Goal: Task Accomplishment & Management: Manage account settings

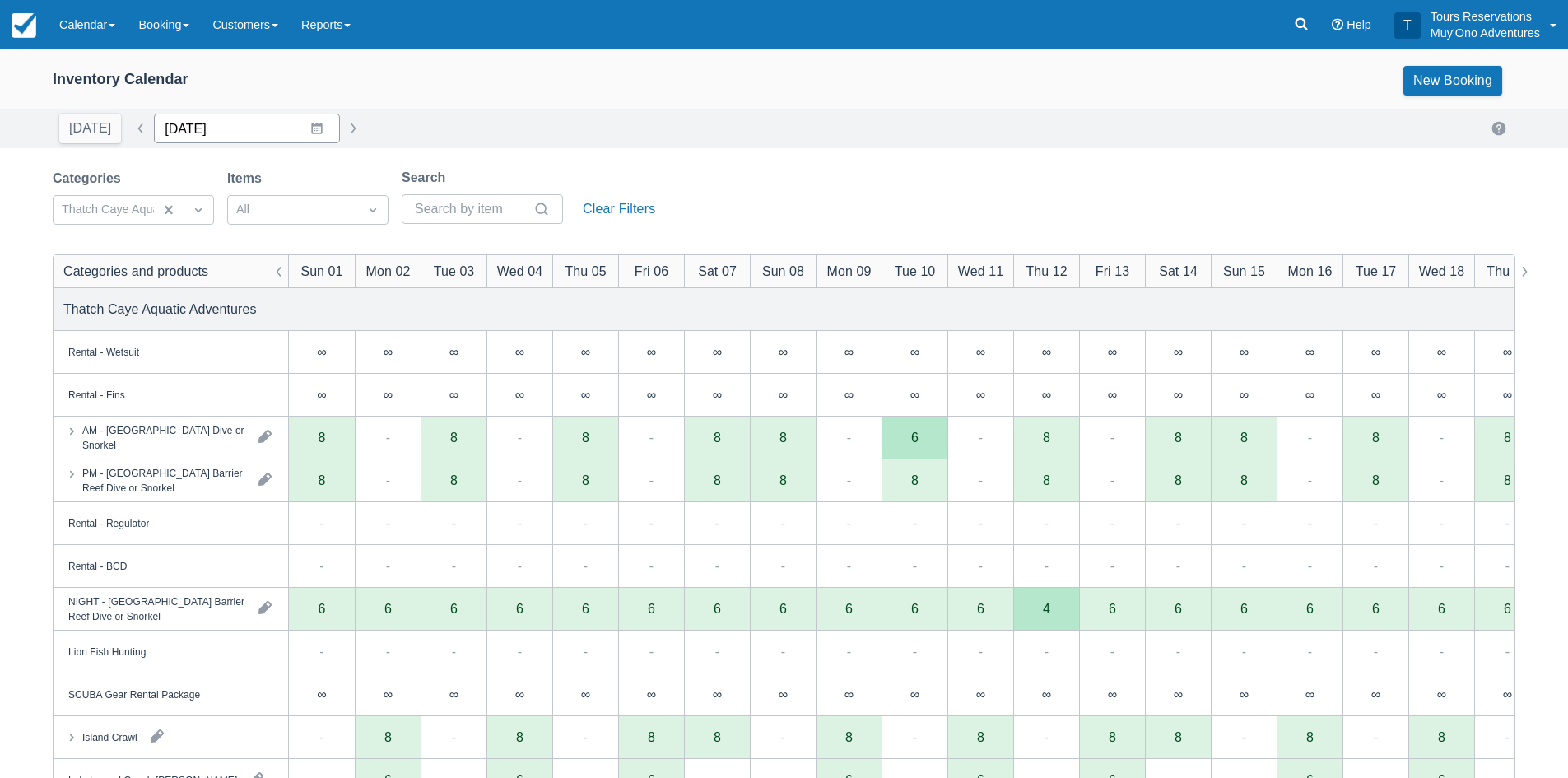
click at [196, 121] on input "[DATE]" at bounding box center [247, 129] width 186 height 30
click at [172, 194] on div "Move backward to switch to the previous month." at bounding box center [188, 196] width 32 height 27
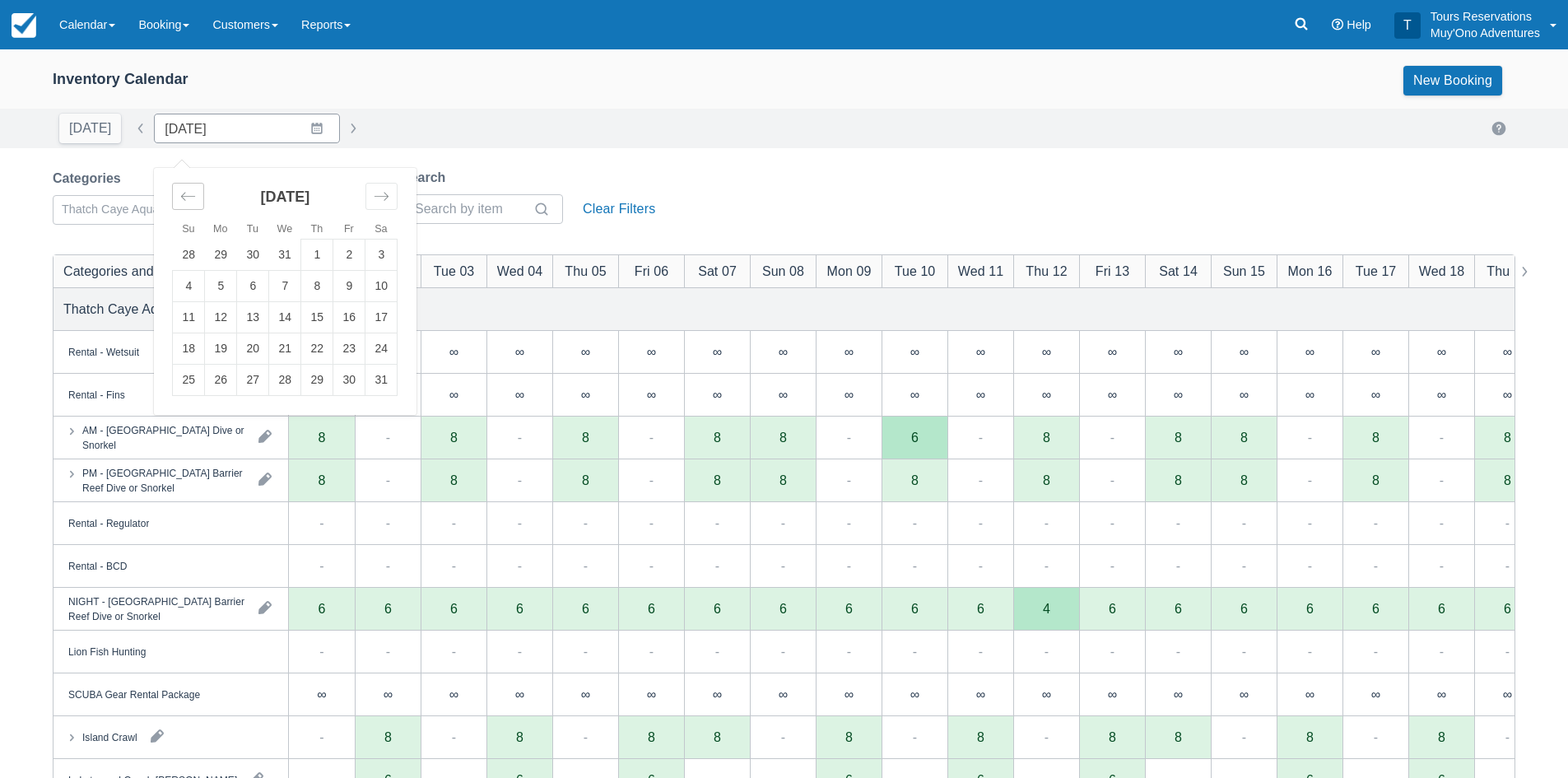
click at [172, 194] on div "Move backward to switch to the previous month." at bounding box center [188, 196] width 32 height 27
click at [342, 319] on td "19" at bounding box center [350, 318] width 32 height 32
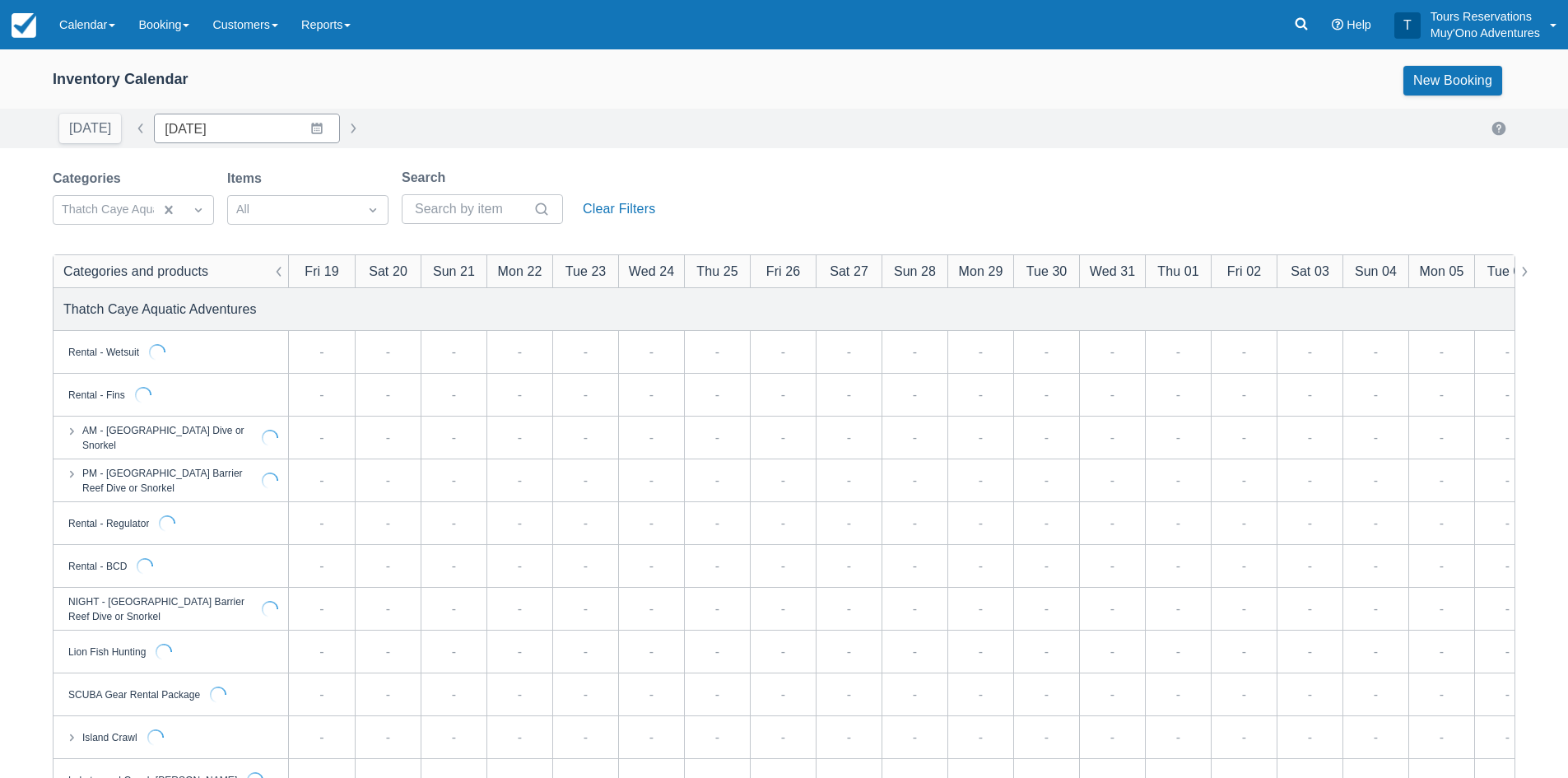
click at [474, 135] on div "[DATE] Date [DATE] Navigate forward to interact with the calendar and select a …" at bounding box center [784, 129] width 1462 height 30
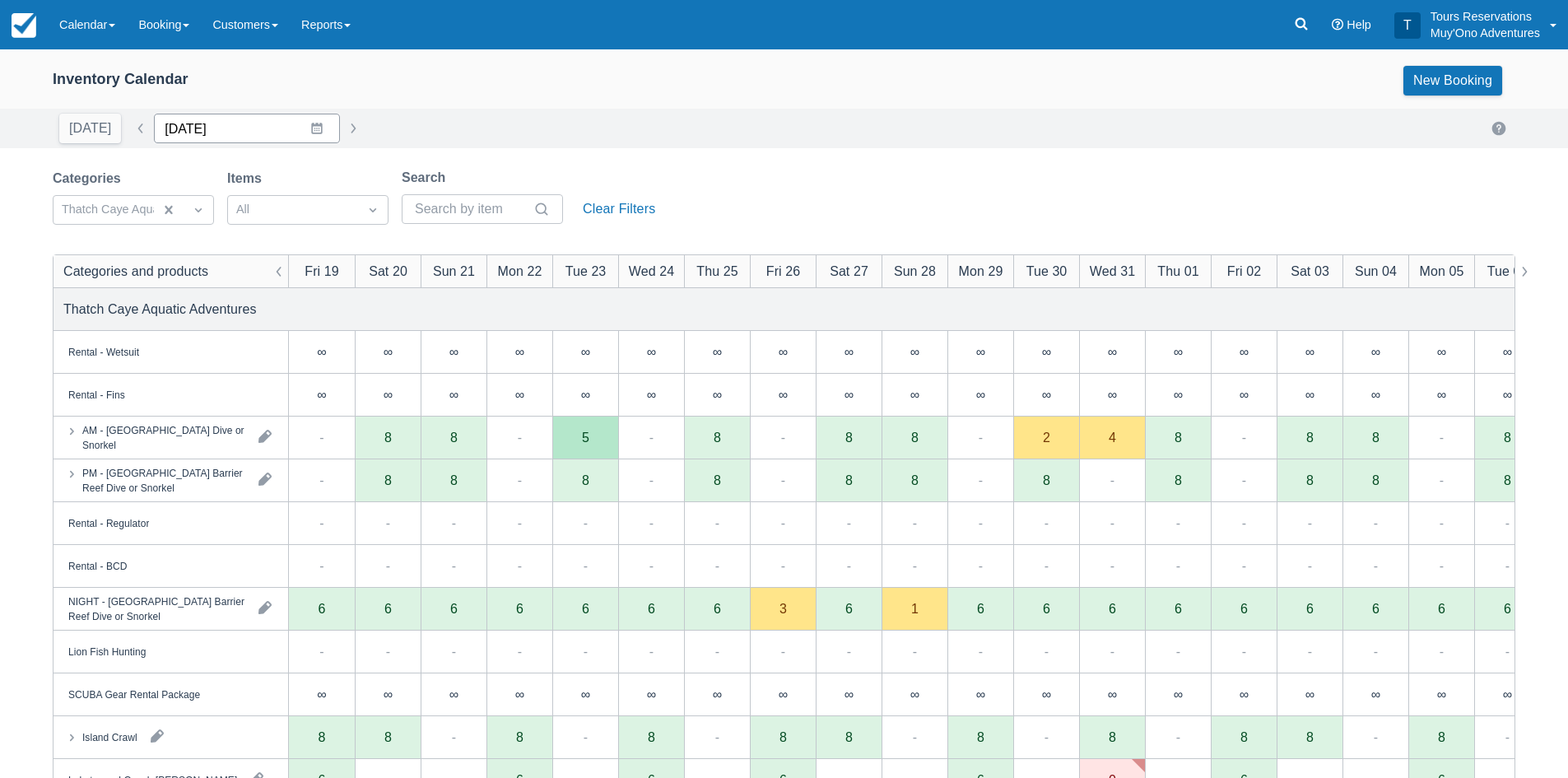
click at [249, 135] on input "[DATE]" at bounding box center [247, 129] width 186 height 30
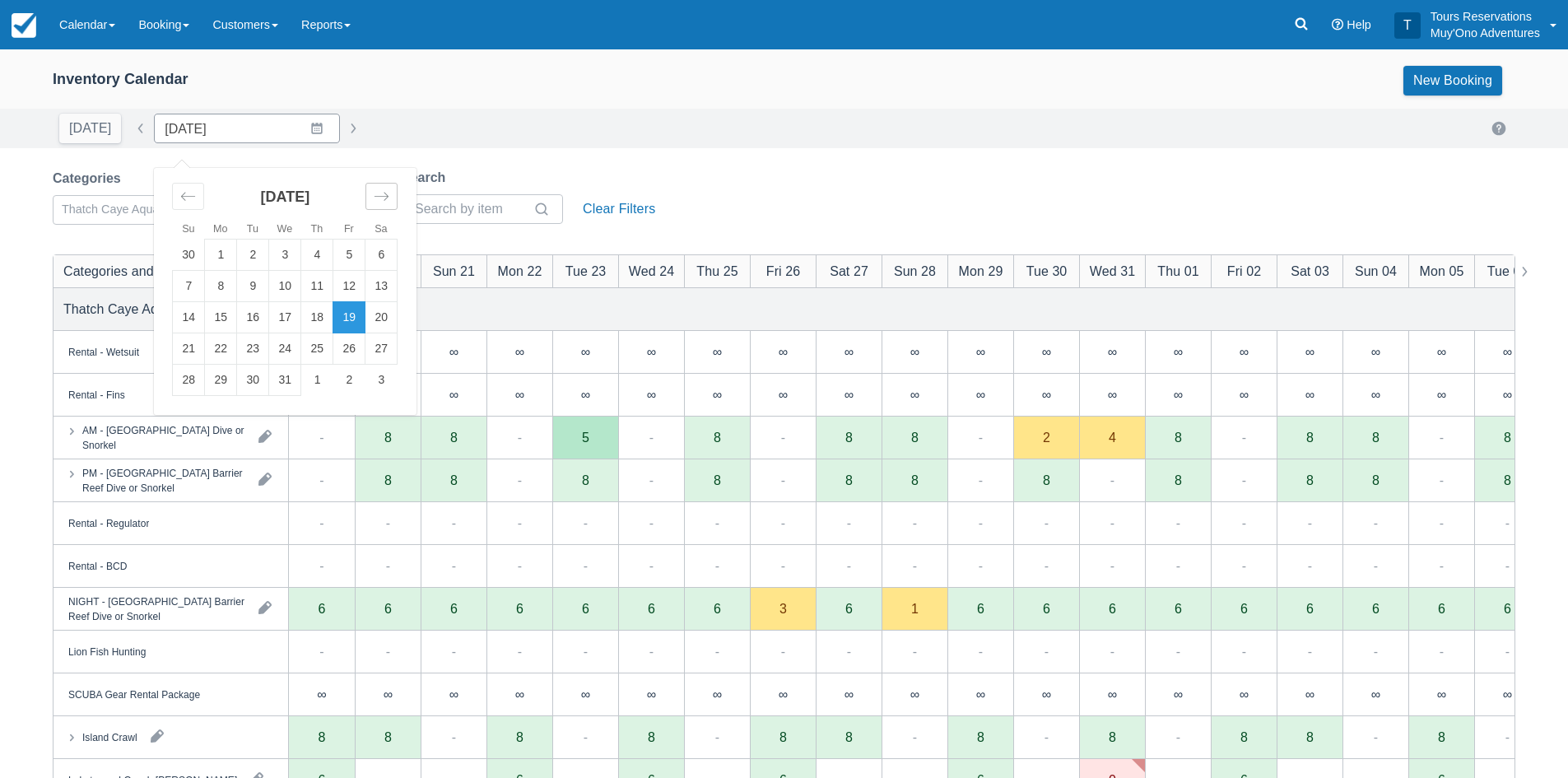
click at [374, 190] on icon "Move forward to switch to the next month." at bounding box center [381, 196] width 16 height 16
click at [181, 196] on icon "Move backward to switch to the previous month." at bounding box center [187, 196] width 14 height 8
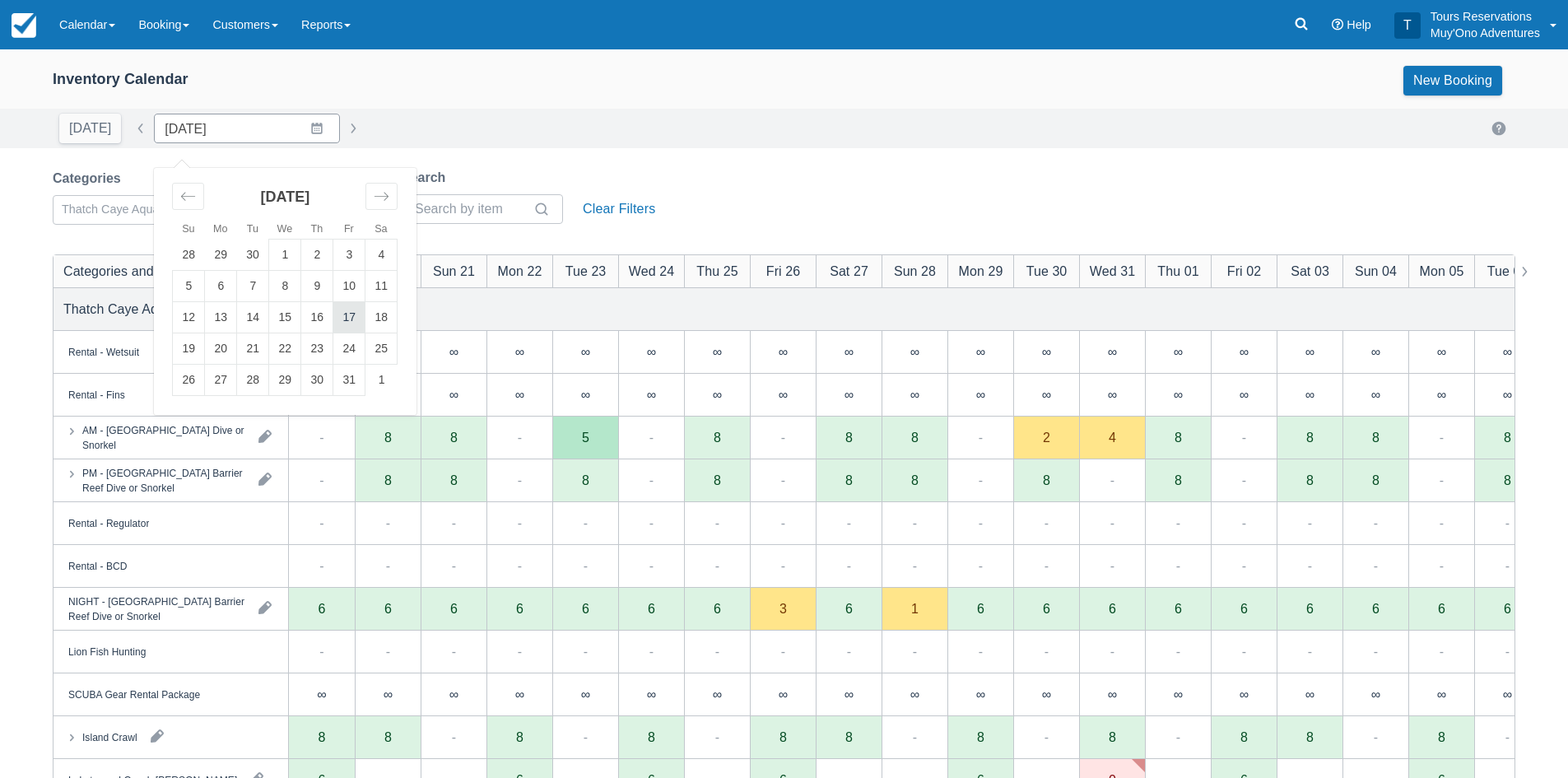
click at [344, 324] on td "17" at bounding box center [350, 318] width 32 height 32
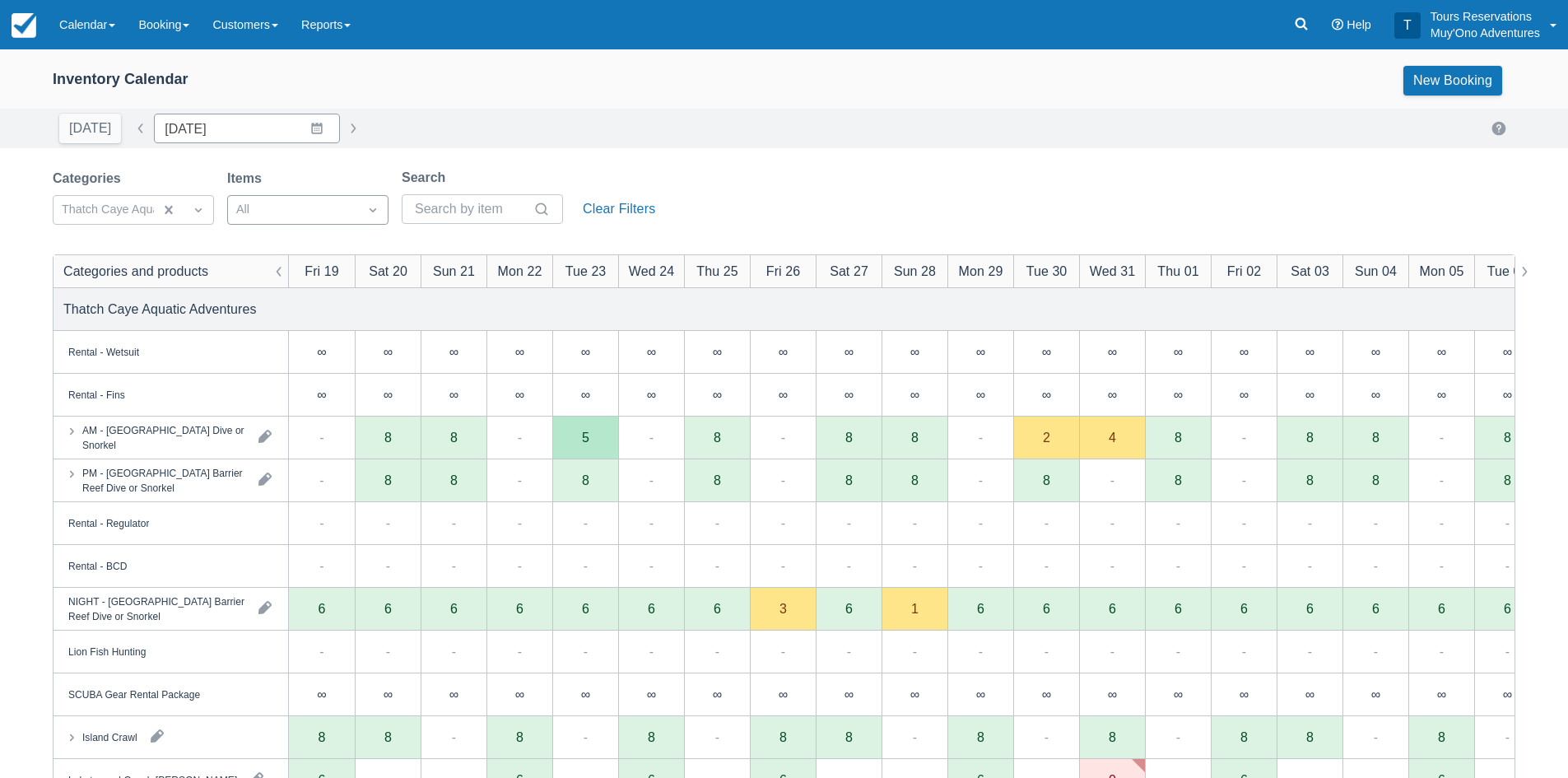
type input "[DATE]"
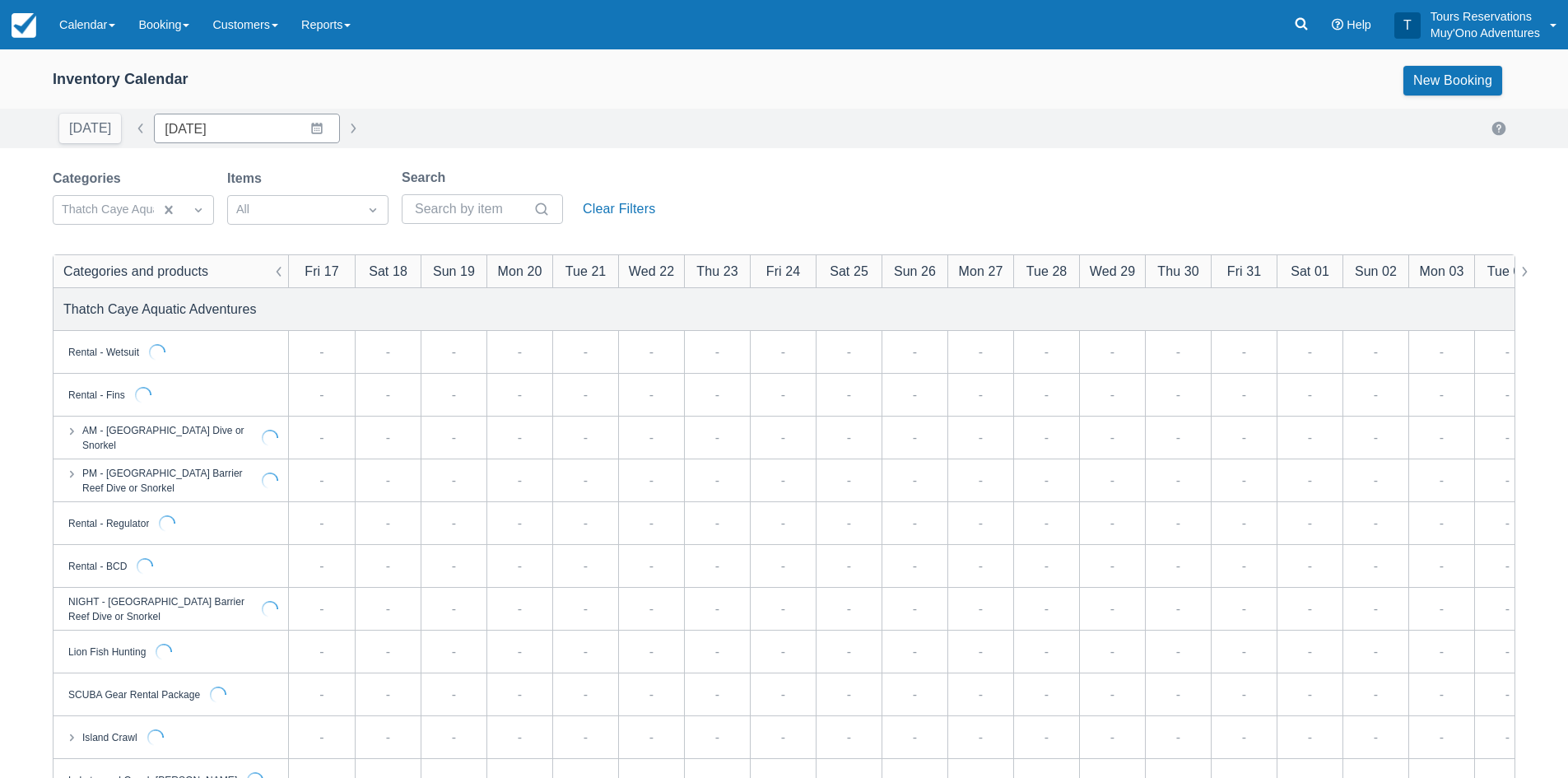
click at [446, 158] on div "Inventory Calendar New Booking [DATE] Date [DATE] Navigate forward to interact …" at bounding box center [784, 528] width 1568 height 957
